Goal: Information Seeking & Learning: Learn about a topic

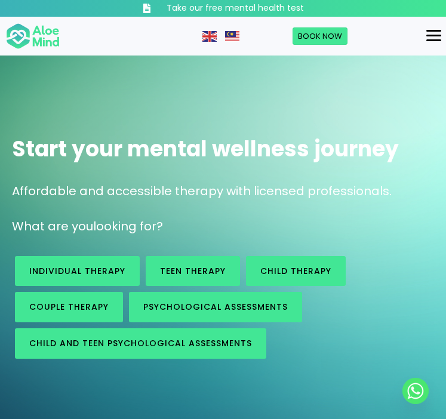
click at [437, 35] on div "Menu" at bounding box center [433, 36] width 15 height 2
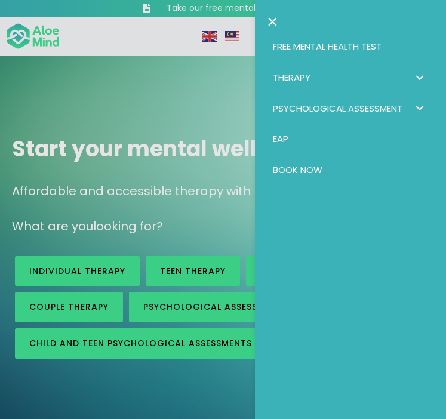
click at [419, 77] on span "Therapy: submenu" at bounding box center [419, 77] width 17 height 17
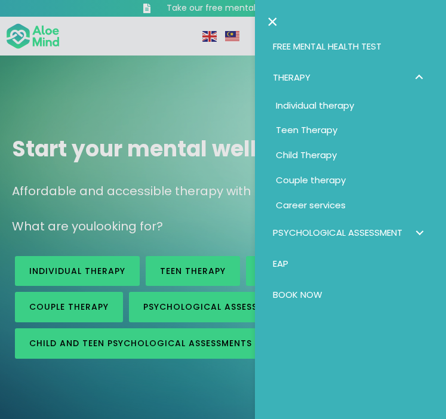
click at [336, 103] on span "Individual therapy" at bounding box center [315, 105] width 78 height 13
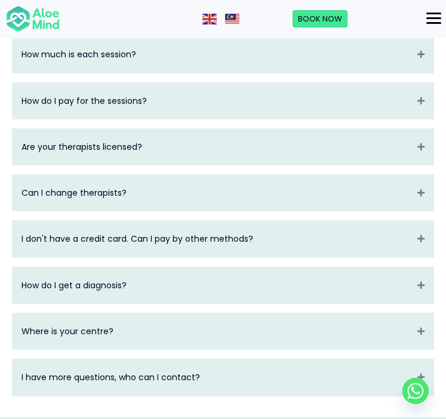
scroll to position [2535, 0]
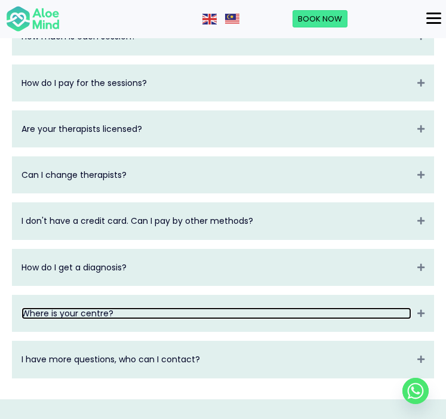
click at [87, 319] on link "Where is your centre?" at bounding box center [217, 314] width 390 height 12
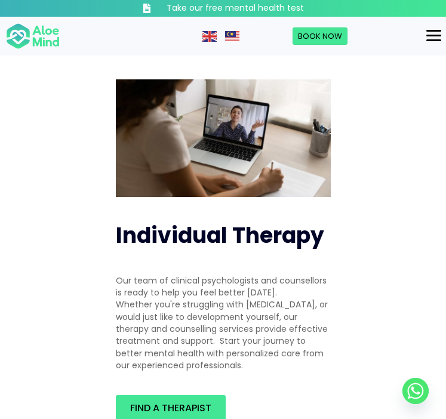
scroll to position [0, 0]
click at [430, 32] on div "Menu" at bounding box center [433, 35] width 15 height 11
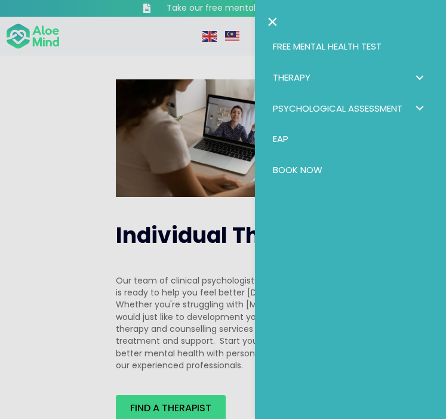
click at [345, 76] on link "Therapy" at bounding box center [350, 77] width 167 height 31
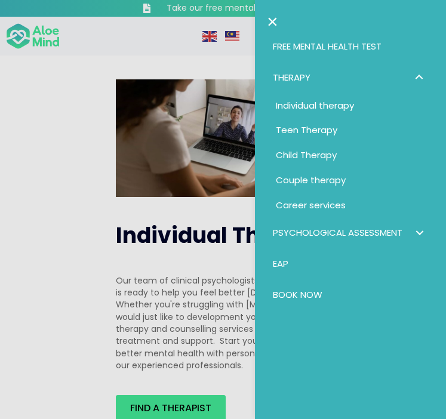
click at [317, 105] on span "Individual therapy" at bounding box center [315, 105] width 78 height 13
